Goal: Book appointment/travel/reservation

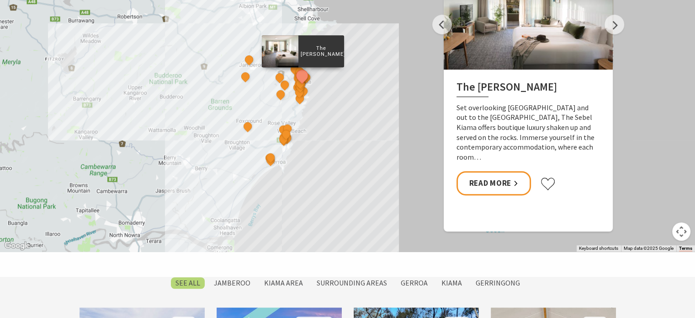
scroll to position [640, 0]
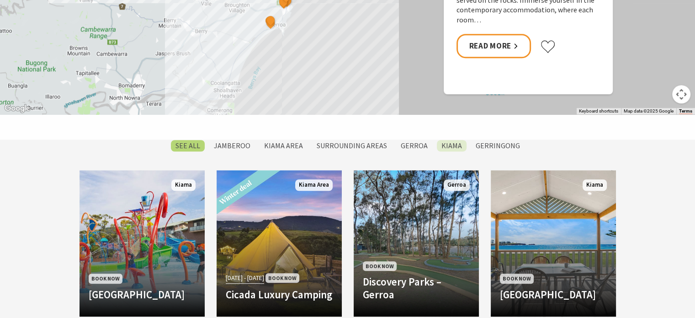
click at [452, 145] on label "Kiama" at bounding box center [452, 145] width 30 height 11
click at [0, 0] on input "Kiama" at bounding box center [0, 0] width 0 height 0
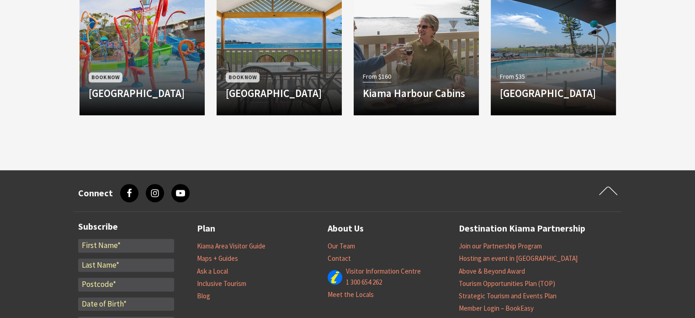
scroll to position [495, 0]
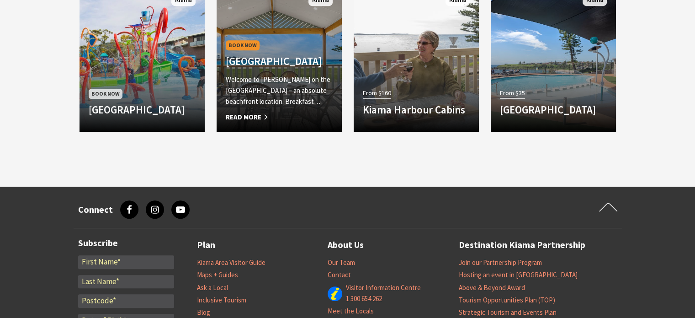
click at [253, 115] on span "Read More" at bounding box center [279, 116] width 107 height 11
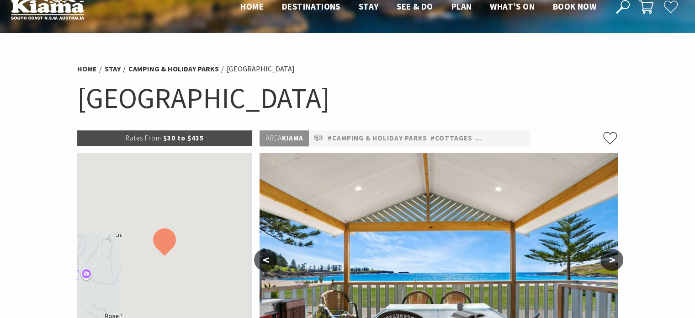
scroll to position [91, 0]
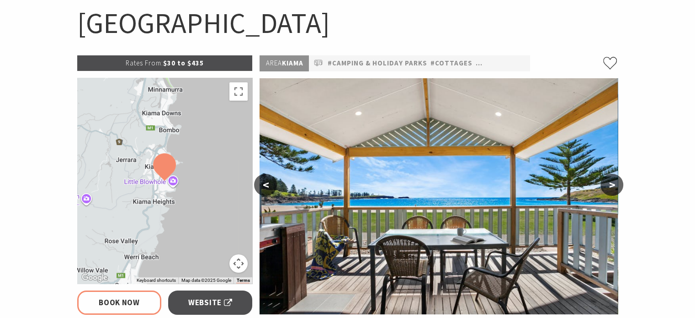
select select "3"
select select "2"
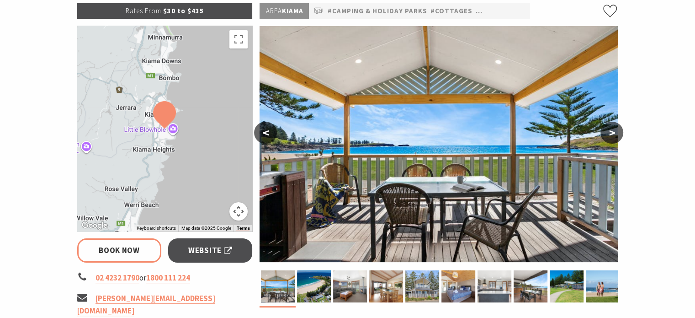
scroll to position [183, 0]
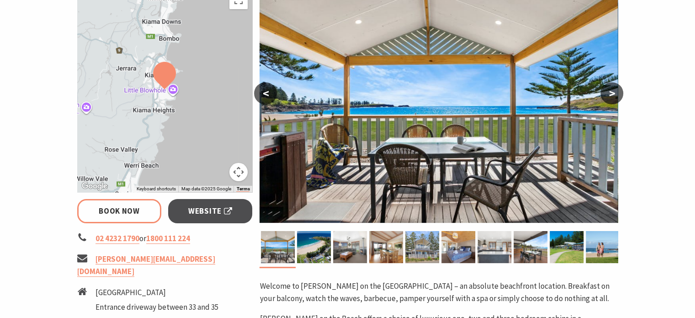
click at [612, 91] on button ">" at bounding box center [611, 93] width 23 height 22
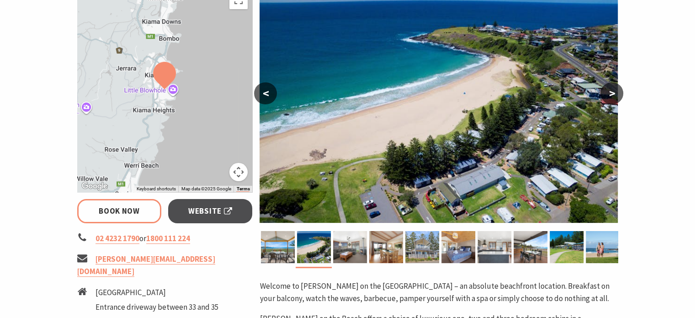
click at [612, 91] on button ">" at bounding box center [611, 93] width 23 height 22
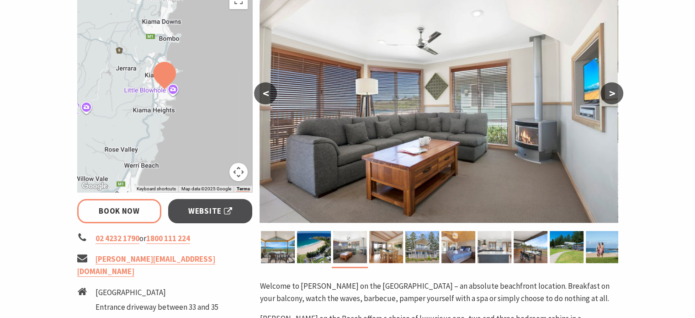
click at [612, 91] on button ">" at bounding box center [611, 93] width 23 height 22
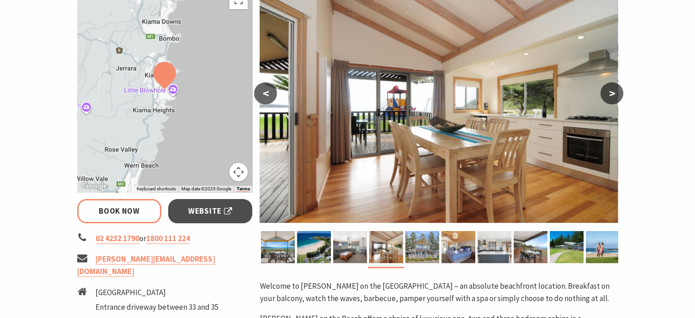
click at [612, 91] on button ">" at bounding box center [611, 93] width 23 height 22
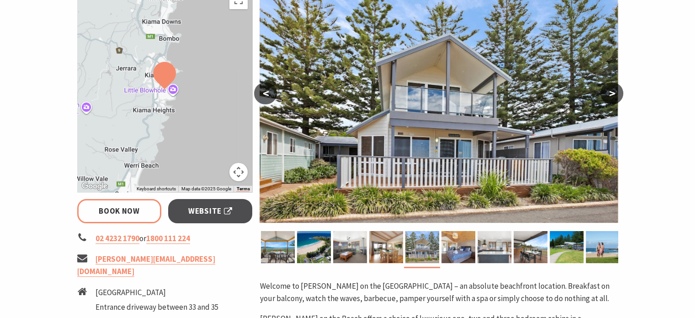
click at [612, 91] on button ">" at bounding box center [611, 93] width 23 height 22
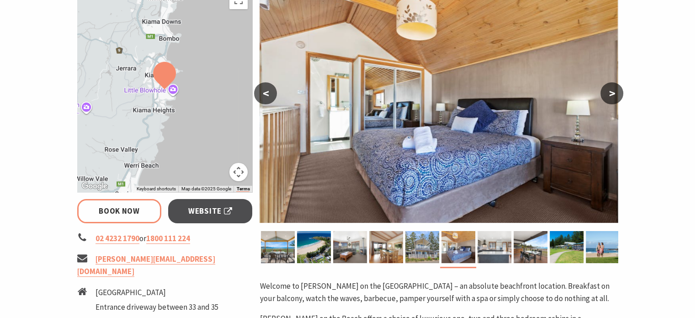
click at [612, 91] on button ">" at bounding box center [611, 93] width 23 height 22
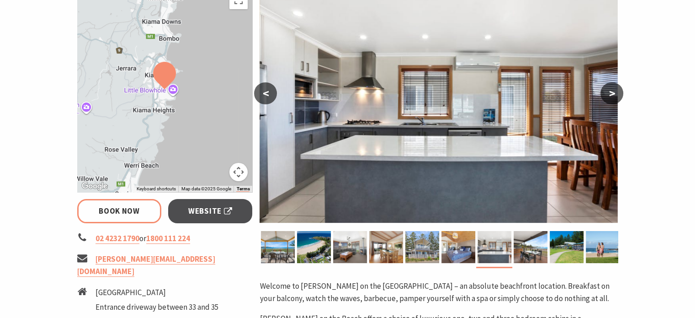
click at [612, 91] on button ">" at bounding box center [611, 93] width 23 height 22
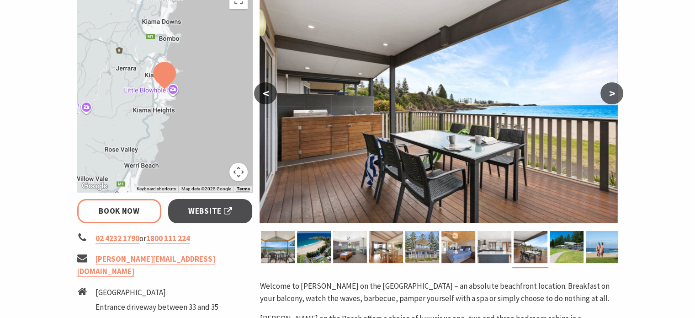
click at [239, 171] on button "Map camera controls" at bounding box center [238, 172] width 18 height 18
click at [232, 51] on div at bounding box center [164, 89] width 175 height 206
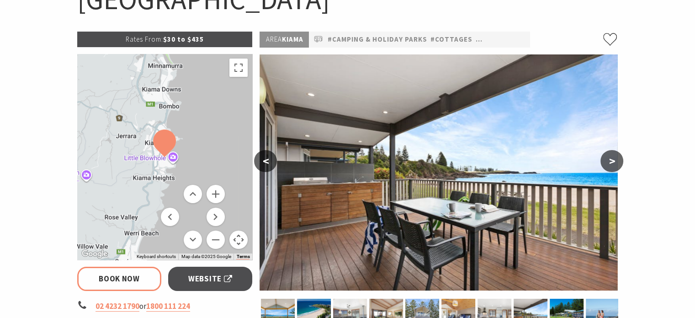
scroll to position [137, 0]
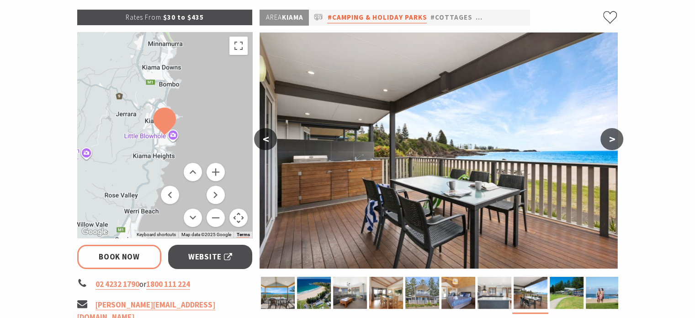
click at [361, 16] on link "#Camping & Holiday Parks" at bounding box center [377, 17] width 100 height 11
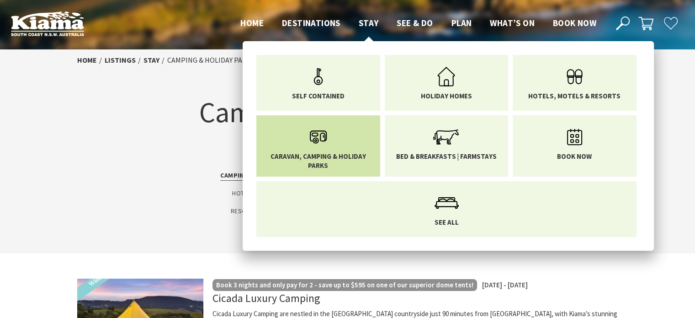
click at [320, 137] on use "Main Menu" at bounding box center [318, 136] width 17 height 13
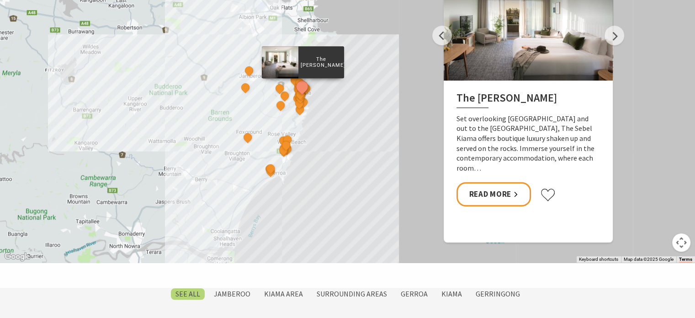
scroll to position [457, 0]
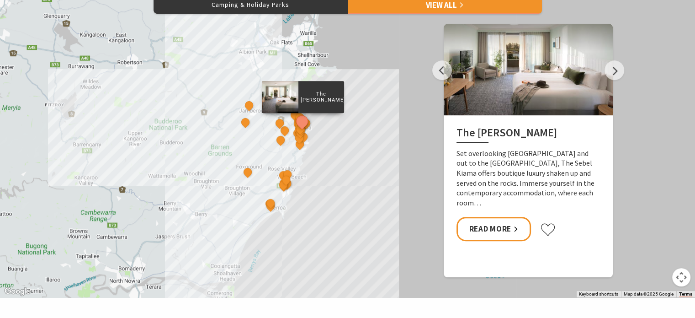
click at [327, 193] on div "The Sebel Kiama Seaside Escape 1 [GEOGRAPHIC_DATA] [GEOGRAPHIC_DATA] Keeper of …" at bounding box center [347, 132] width 695 height 329
click at [682, 277] on button "Map camera controls" at bounding box center [681, 277] width 18 height 18
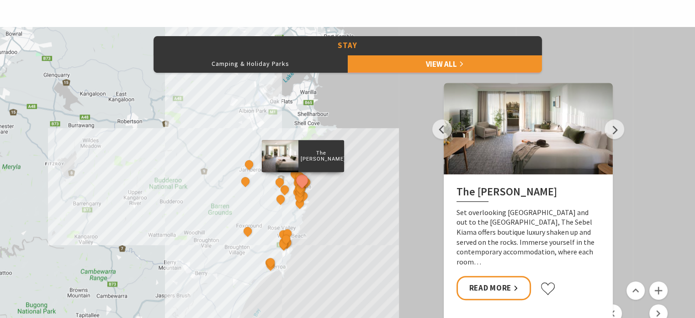
scroll to position [411, 0]
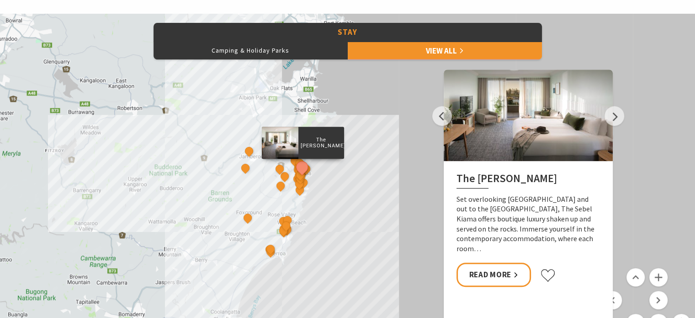
click at [403, 144] on div "The Sebel Kiama Seaside Escape 1 Bellevue Boutique Hotel Kiama Saddleback Grove…" at bounding box center [347, 178] width 695 height 329
click at [340, 141] on p "The [PERSON_NAME]" at bounding box center [321, 142] width 46 height 15
